Goal: Task Accomplishment & Management: Use online tool/utility

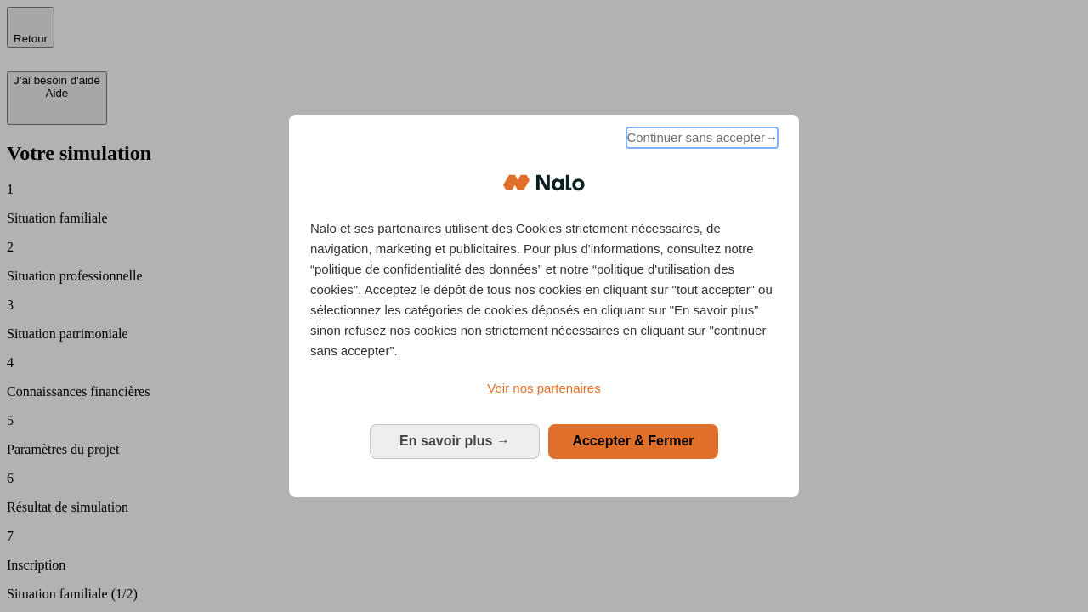
click at [701, 140] on span "Continuer sans accepter →" at bounding box center [702, 138] width 151 height 20
